Goal: Task Accomplishment & Management: Complete application form

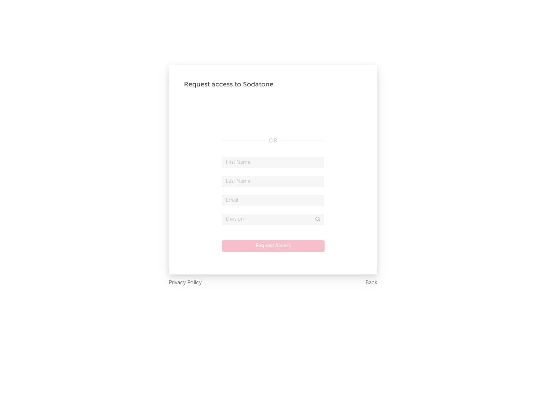
click at [273, 162] on input "text" at bounding box center [273, 162] width 102 height 11
type input "[PERSON_NAME]"
click at [273, 181] on input "text" at bounding box center [273, 181] width 102 height 11
type input "[PERSON_NAME]"
click at [273, 200] on input "text" at bounding box center [273, 200] width 102 height 11
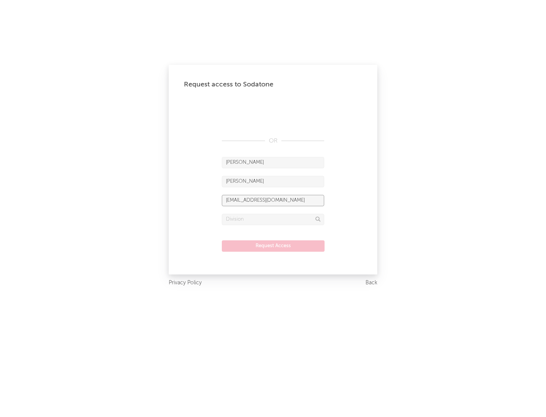
type input "[EMAIL_ADDRESS][DOMAIN_NAME]"
click at [273, 219] on input "text" at bounding box center [273, 219] width 102 height 11
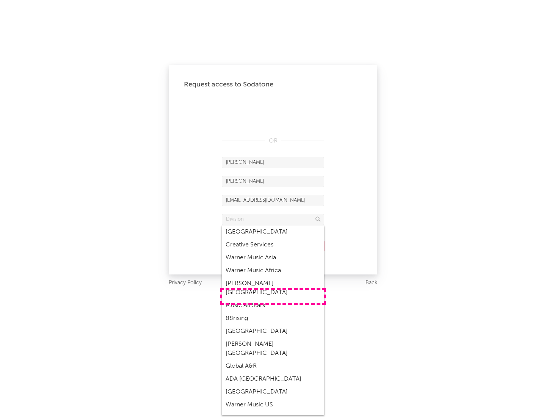
click at [273, 299] on div "Music All Stars" at bounding box center [273, 305] width 102 height 13
type input "Music All Stars"
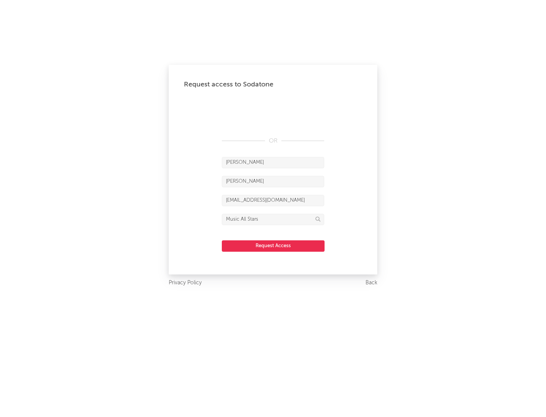
click at [273, 246] on button "Request Access" at bounding box center [273, 246] width 103 height 11
